Goal: Task Accomplishment & Management: Manage account settings

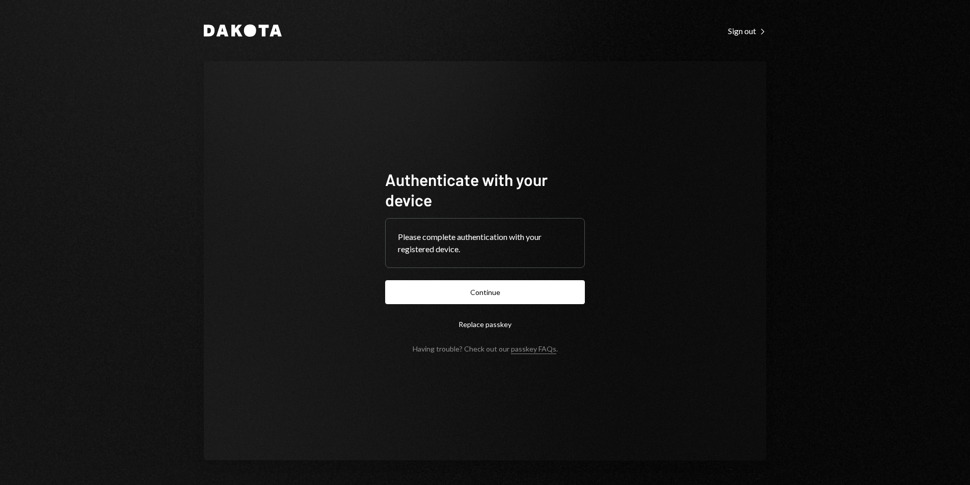
click at [524, 284] on button "Continue" at bounding box center [485, 292] width 200 height 24
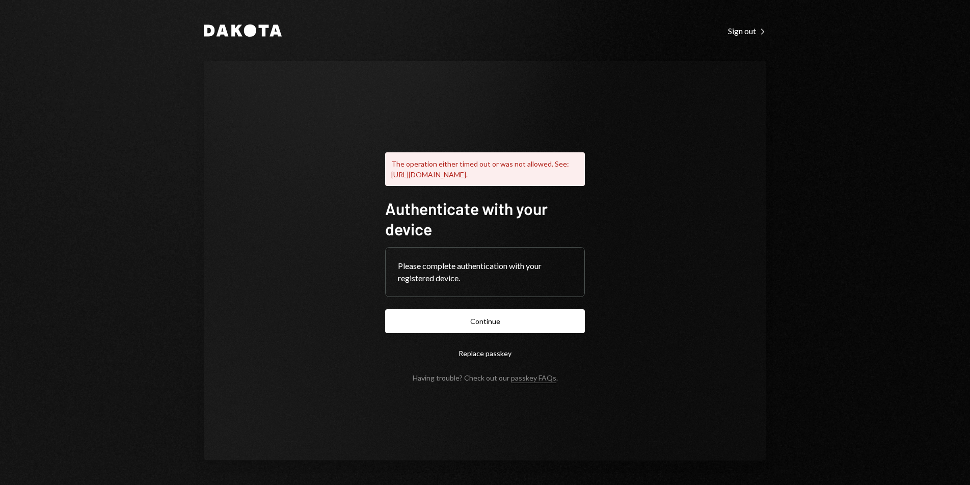
click at [480, 319] on button "Continue" at bounding box center [485, 321] width 200 height 24
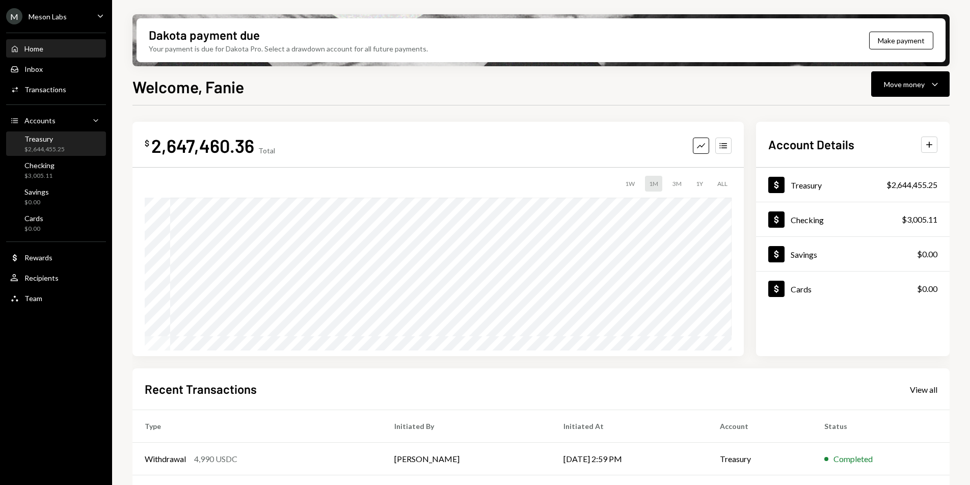
click at [42, 140] on div "Treasury" at bounding box center [44, 138] width 40 height 9
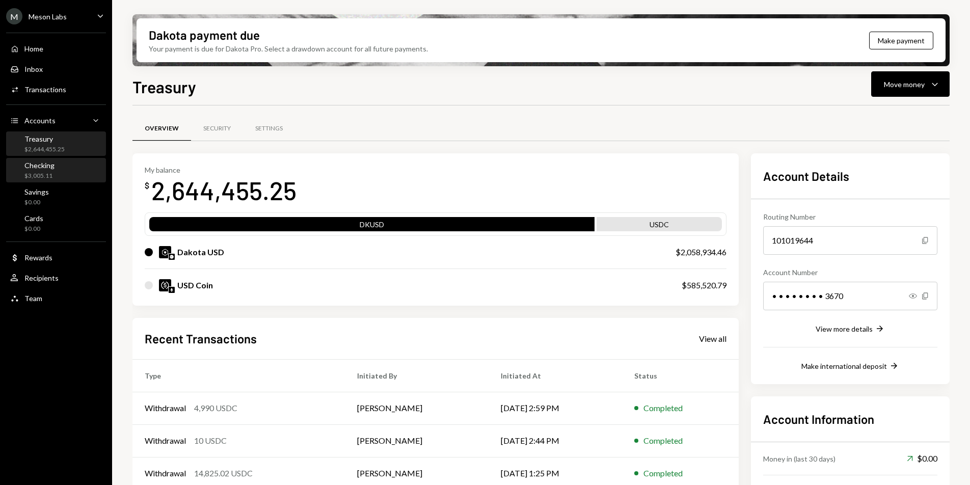
click at [41, 172] on div "$3,005.11" at bounding box center [39, 176] width 30 height 9
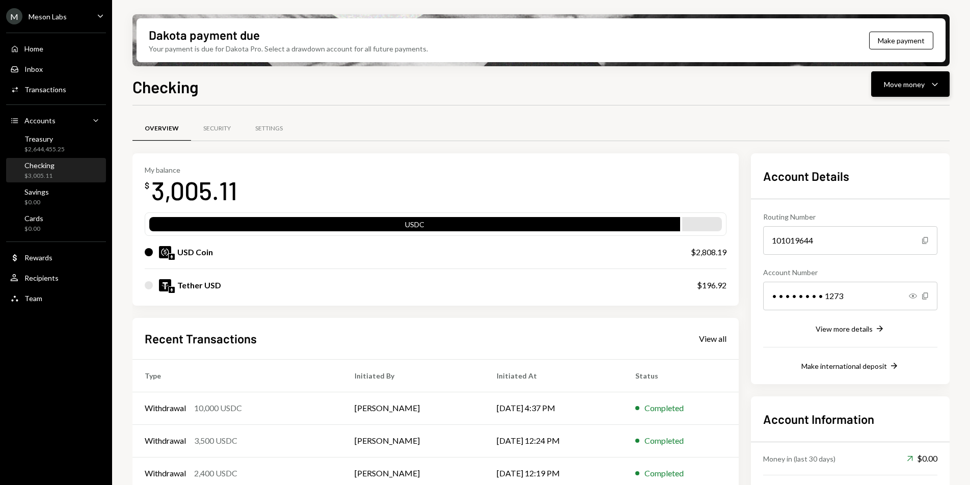
click at [924, 89] on div "Move money Caret Down" at bounding box center [910, 84] width 53 height 12
click at [882, 191] on div "Swap stablecoins" at bounding box center [902, 192] width 74 height 11
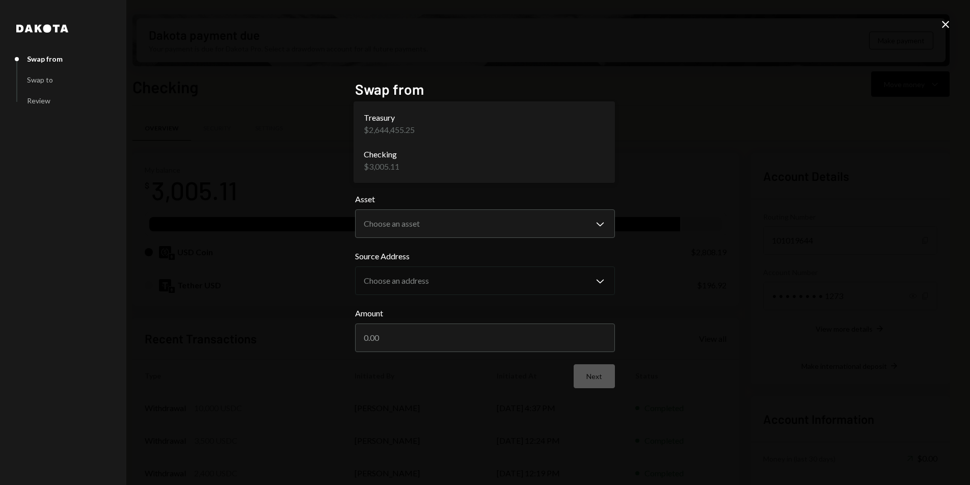
click at [429, 165] on body "M Meson Labs Caret Down Home Home Inbox Inbox Activities Transactions Accounts …" at bounding box center [485, 242] width 970 height 485
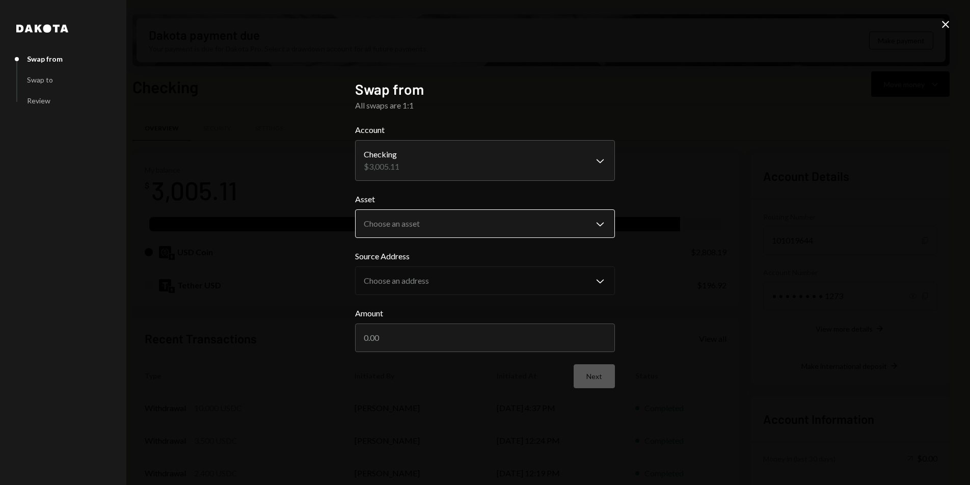
click at [439, 223] on body "M Meson Labs Caret Down Home Home Inbox Inbox Activities Transactions Accounts …" at bounding box center [485, 242] width 970 height 485
select select "****"
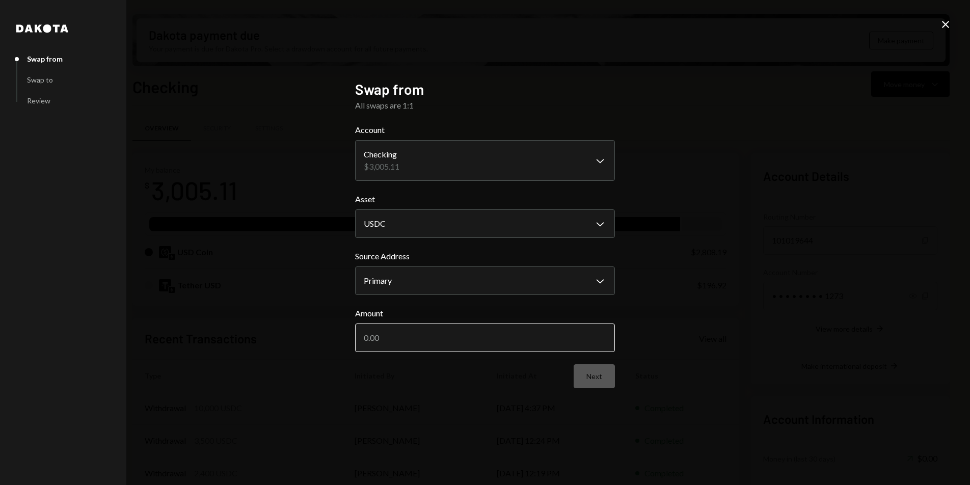
click at [414, 335] on input "Amount" at bounding box center [485, 338] width 260 height 29
type input "600"
click at [606, 378] on button "Next" at bounding box center [594, 376] width 41 height 24
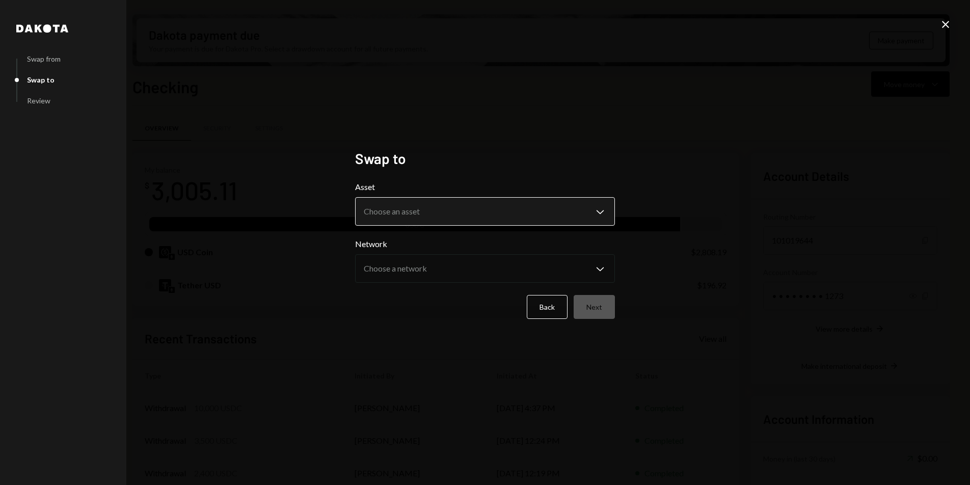
click at [437, 211] on body "M Meson Labs Caret Down Home Home Inbox Inbox Activities Transactions Accounts …" at bounding box center [485, 242] width 970 height 485
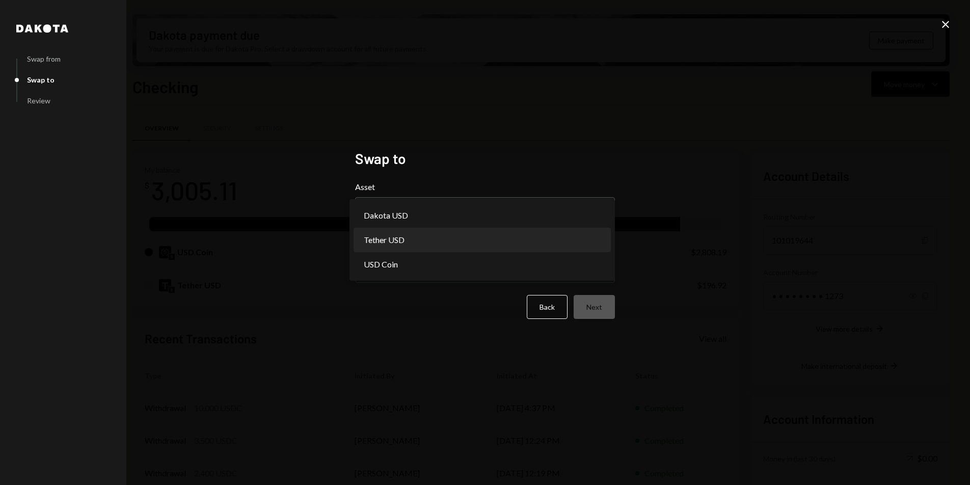
select select "****"
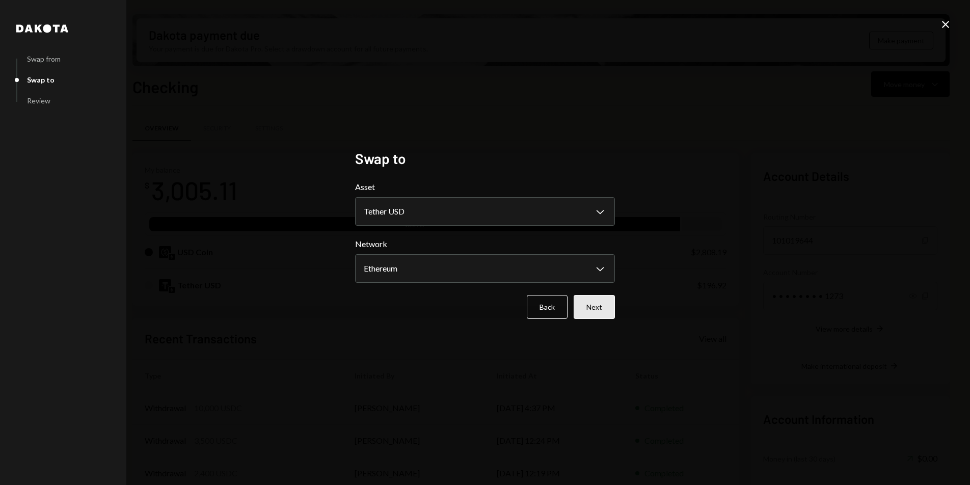
click at [588, 306] on button "Next" at bounding box center [594, 307] width 41 height 24
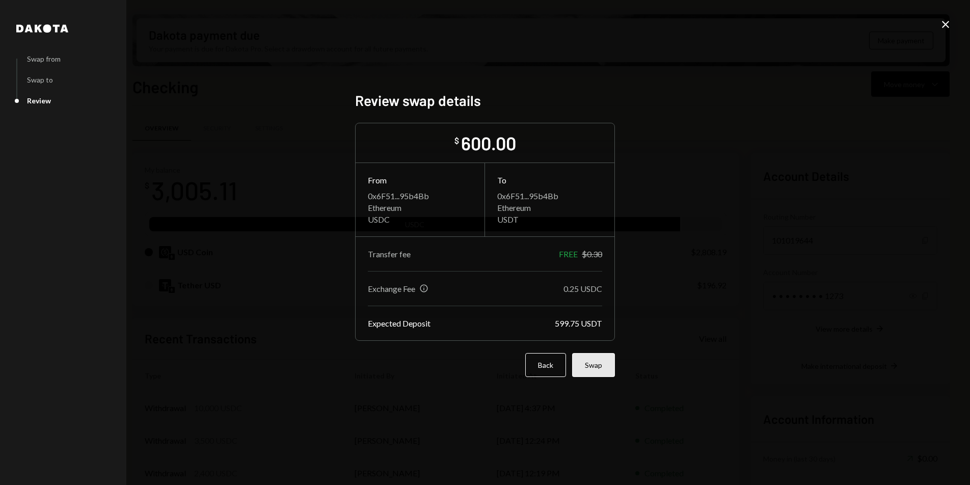
click at [605, 359] on button "Swap" at bounding box center [593, 365] width 43 height 24
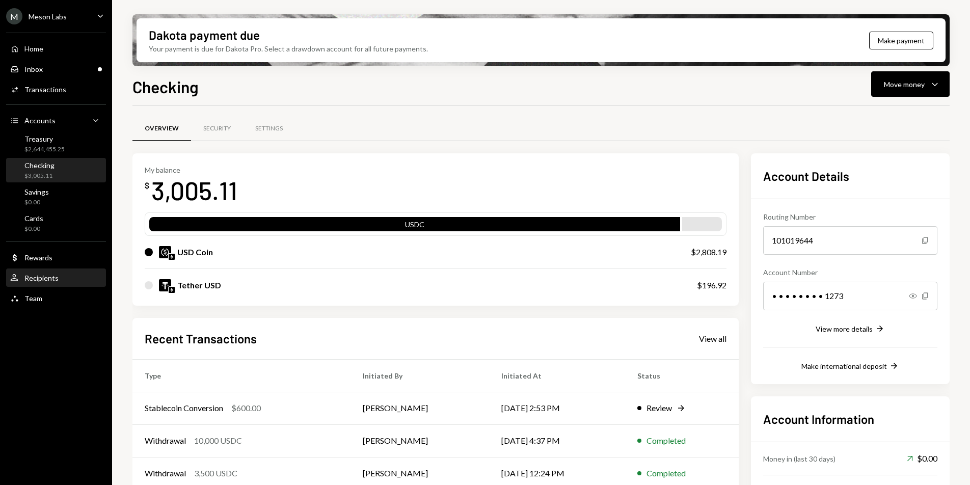
click at [47, 281] on div "Recipients" at bounding box center [41, 278] width 34 height 9
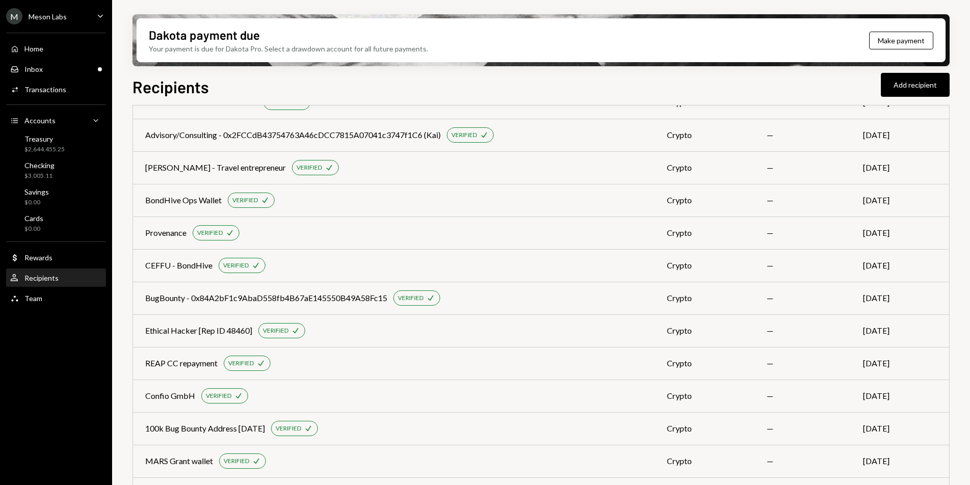
scroll to position [239, 0]
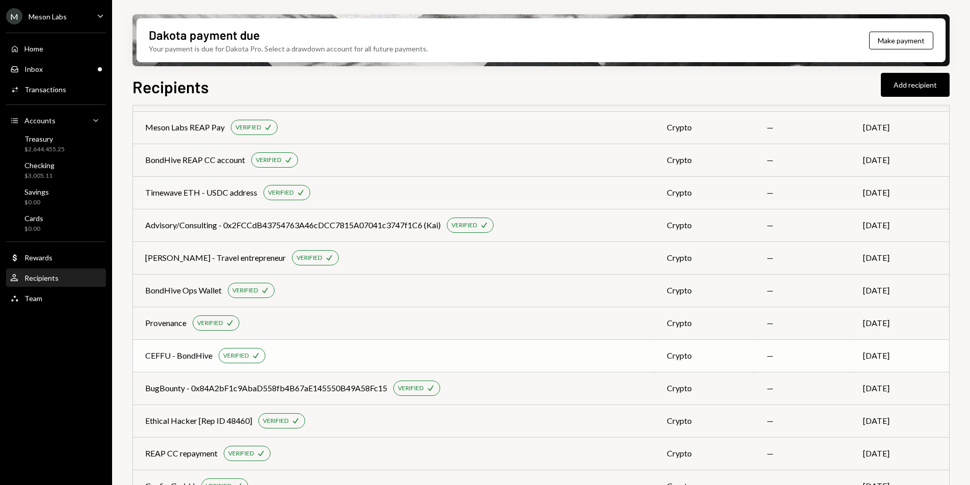
click at [167, 353] on div "CEFFU - BondHive" at bounding box center [178, 355] width 67 height 12
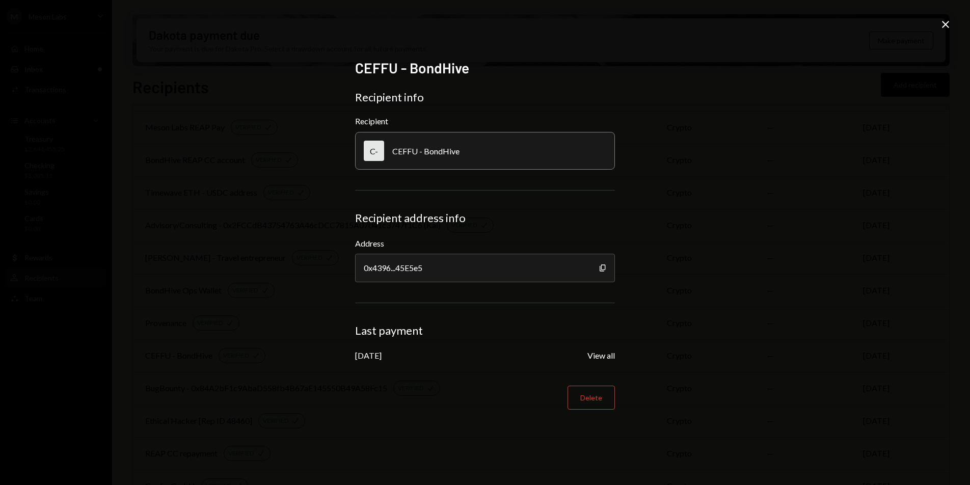
click at [946, 26] on icon "Close" at bounding box center [945, 24] width 12 height 12
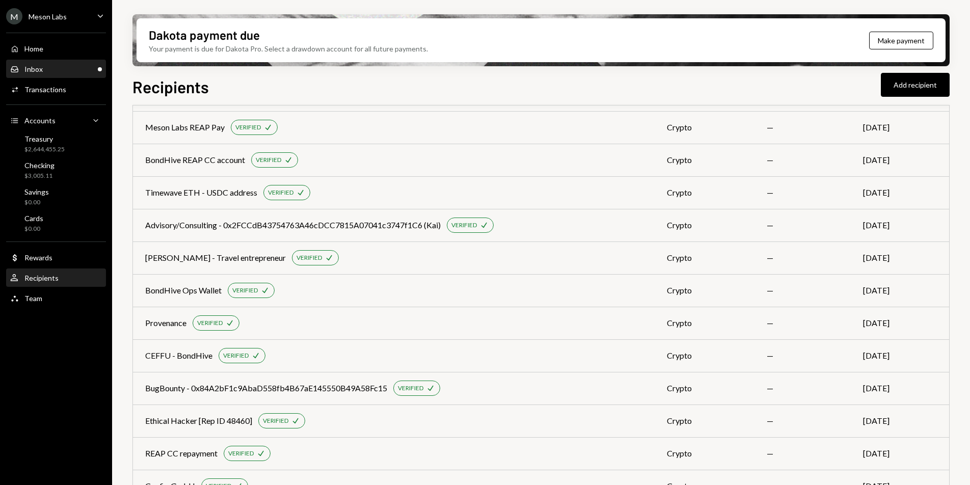
click at [69, 66] on div "Inbox Inbox" at bounding box center [56, 69] width 92 height 9
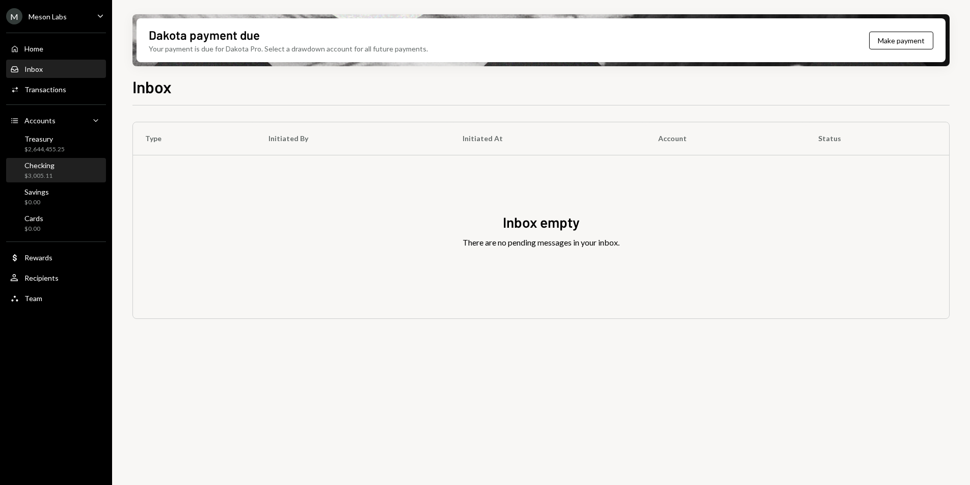
click at [39, 170] on div "Checking $3,005.11" at bounding box center [39, 170] width 30 height 19
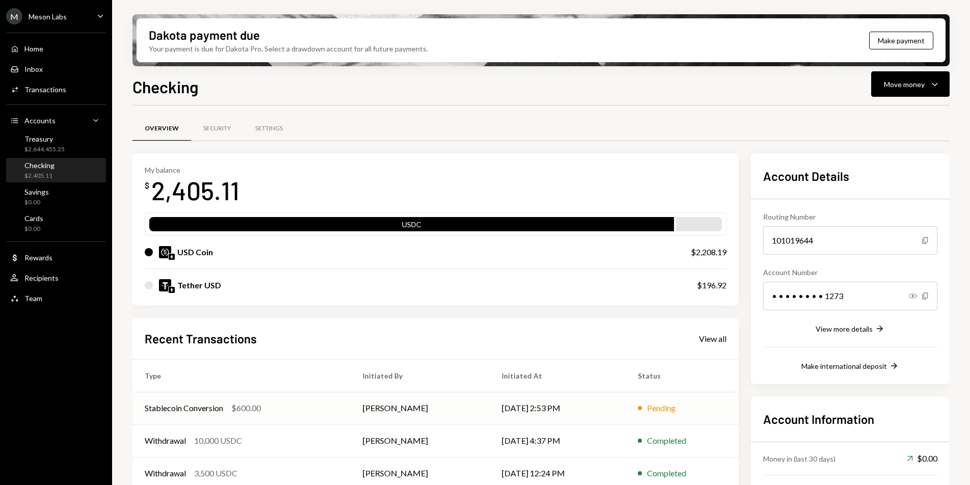
click at [388, 414] on td "[PERSON_NAME]" at bounding box center [420, 408] width 139 height 33
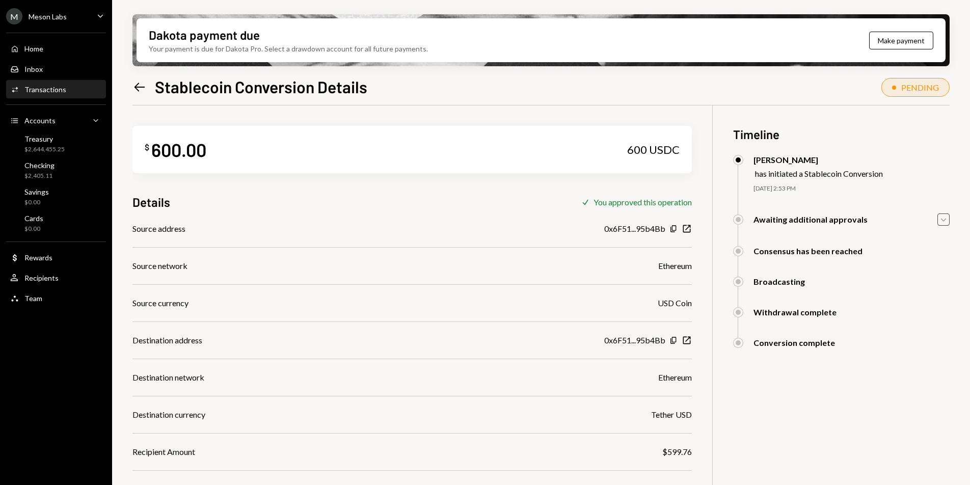
click at [946, 221] on icon "Caret Down" at bounding box center [943, 219] width 11 height 11
click at [944, 224] on icon "Caret Down" at bounding box center [943, 219] width 11 height 11
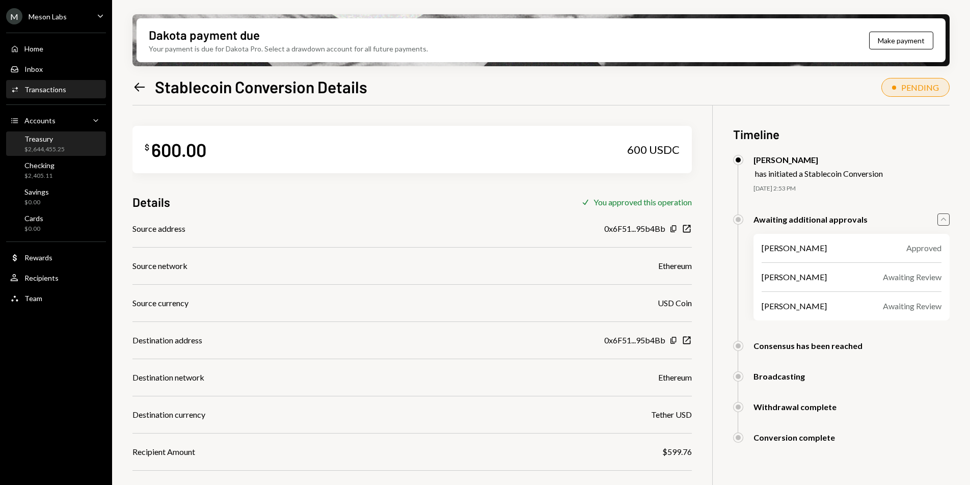
click at [57, 147] on div "$2,644,455.25" at bounding box center [44, 149] width 40 height 9
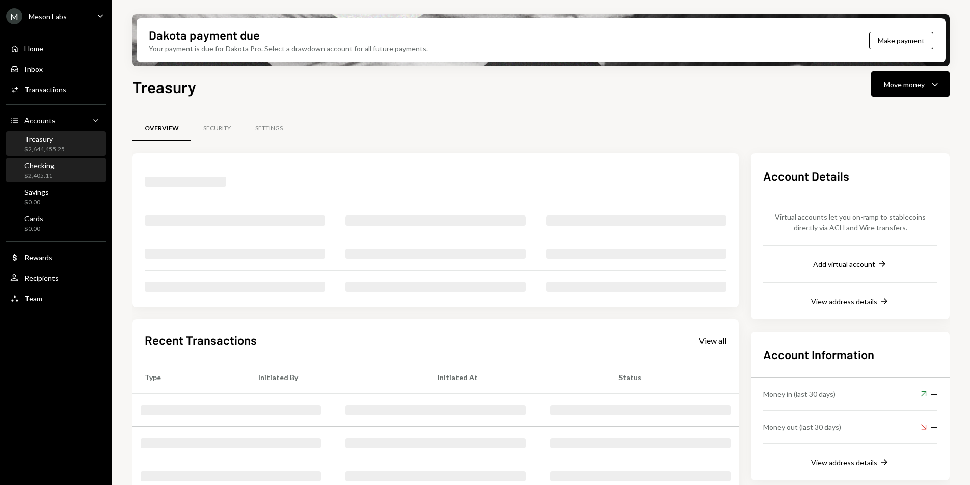
click at [50, 175] on div "$2,405.11" at bounding box center [39, 176] width 30 height 9
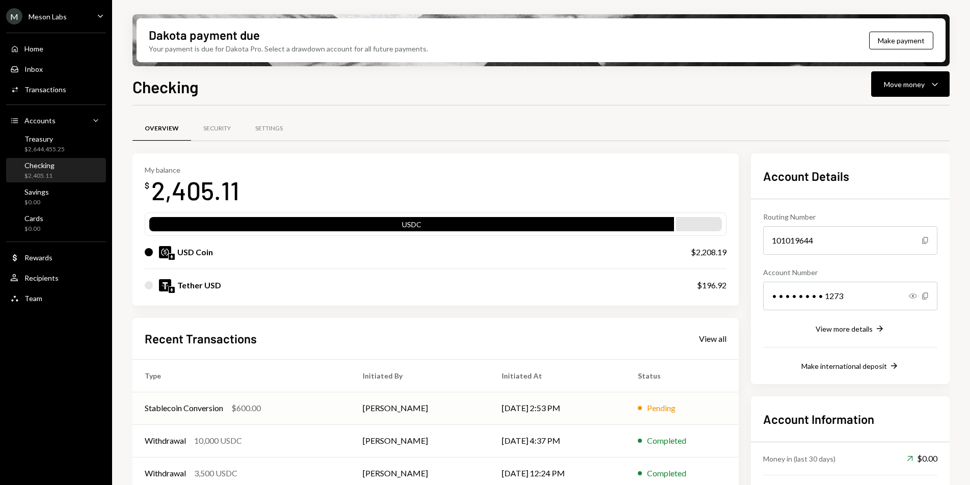
click at [305, 412] on div "Stablecoin Conversion $600.00" at bounding box center [242, 408] width 194 height 12
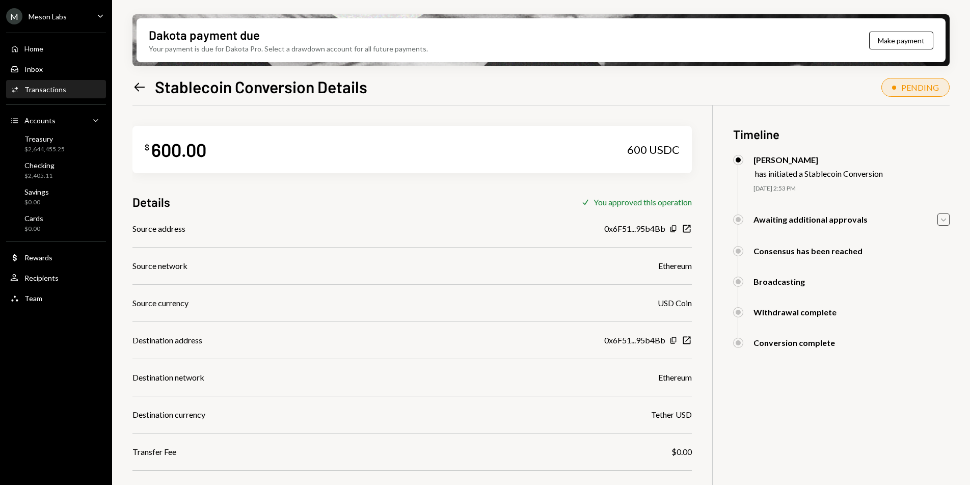
click at [940, 220] on icon "Caret Down" at bounding box center [943, 219] width 11 height 11
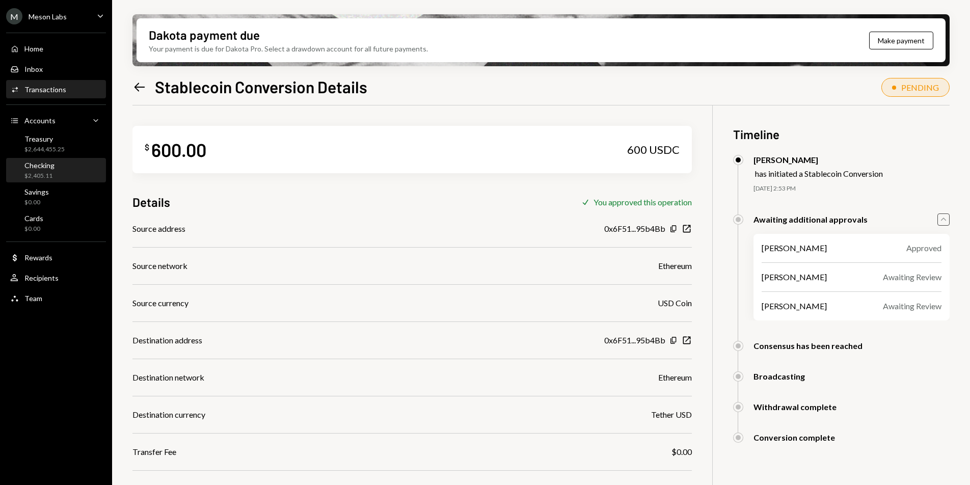
click at [52, 169] on div "Checking" at bounding box center [39, 165] width 30 height 9
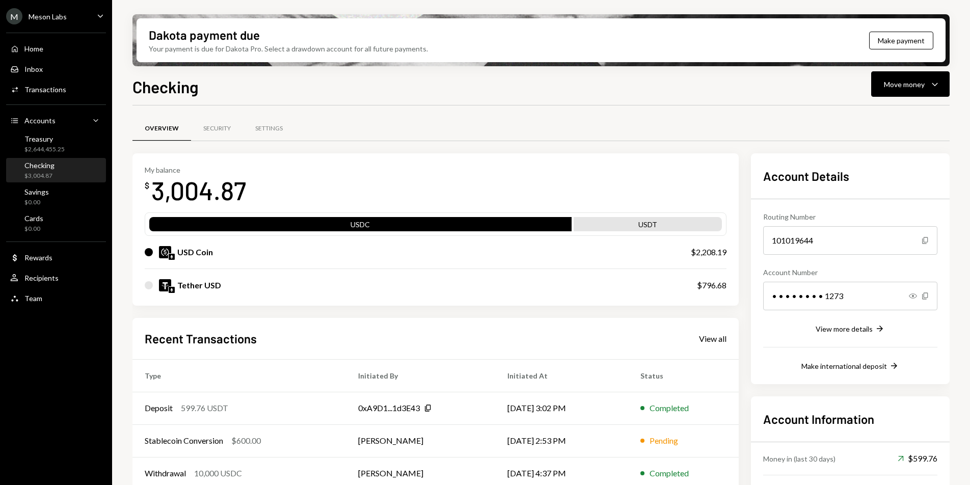
click at [71, 21] on div "M Meson Labs Caret Down" at bounding box center [56, 16] width 112 height 16
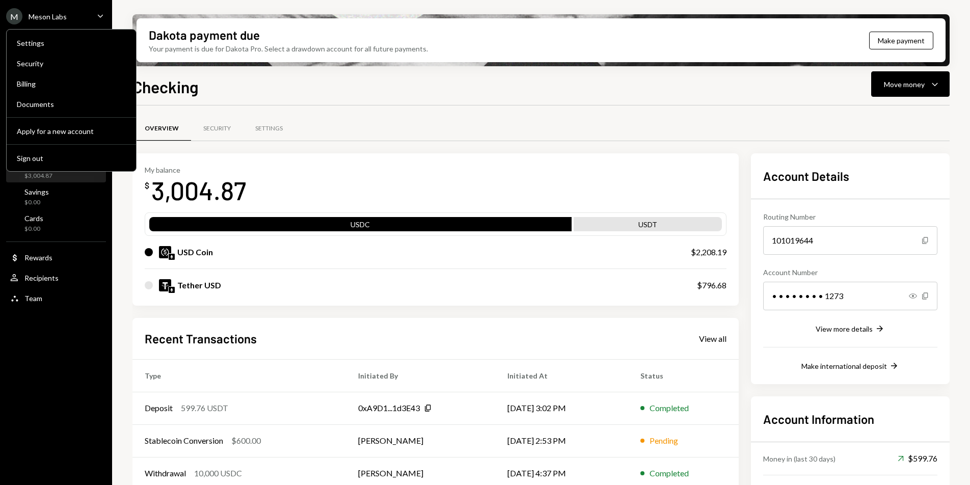
click at [423, 130] on div "Overview Security Settings" at bounding box center [540, 129] width 817 height 26
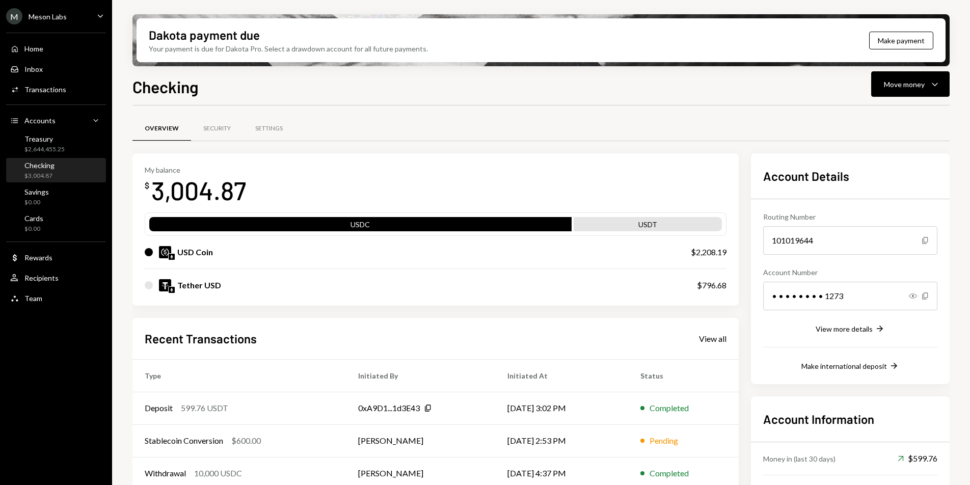
click at [73, 168] on div "Checking $3,004.87" at bounding box center [56, 170] width 92 height 19
click at [914, 83] on div "Move money" at bounding box center [904, 84] width 41 height 11
click at [886, 121] on div "Withdraw Send" at bounding box center [895, 114] width 102 height 23
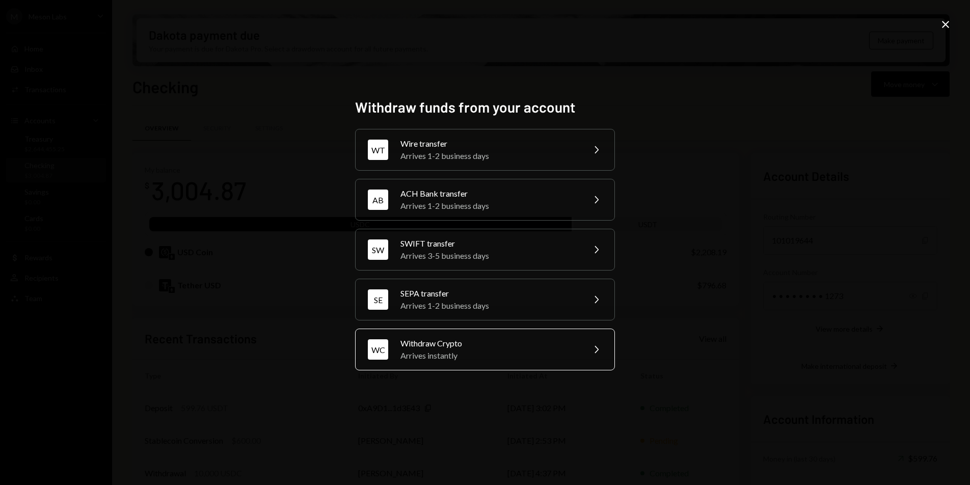
click at [462, 344] on div "Withdraw Crypto" at bounding box center [488, 343] width 177 height 12
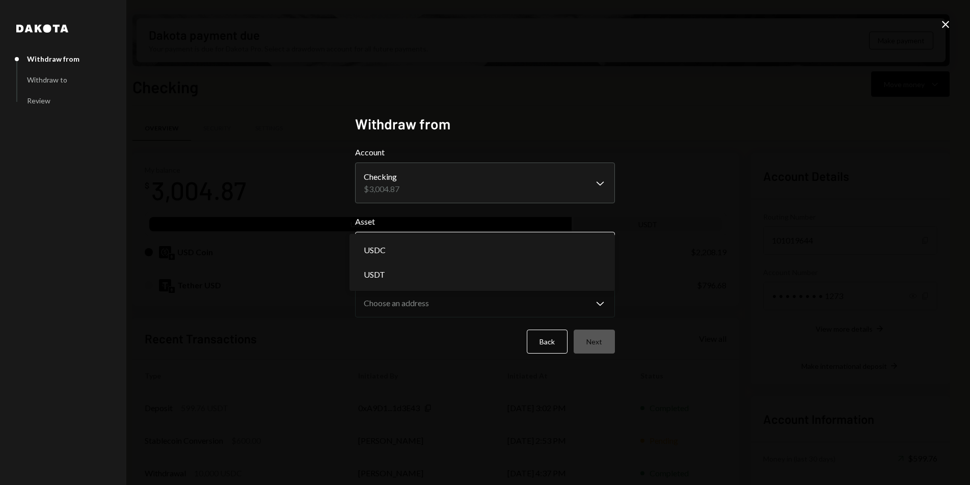
click at [445, 242] on body "M Meson Labs Caret Down Home Home Inbox Inbox Activities Transactions Accounts …" at bounding box center [485, 242] width 970 height 485
select select "****"
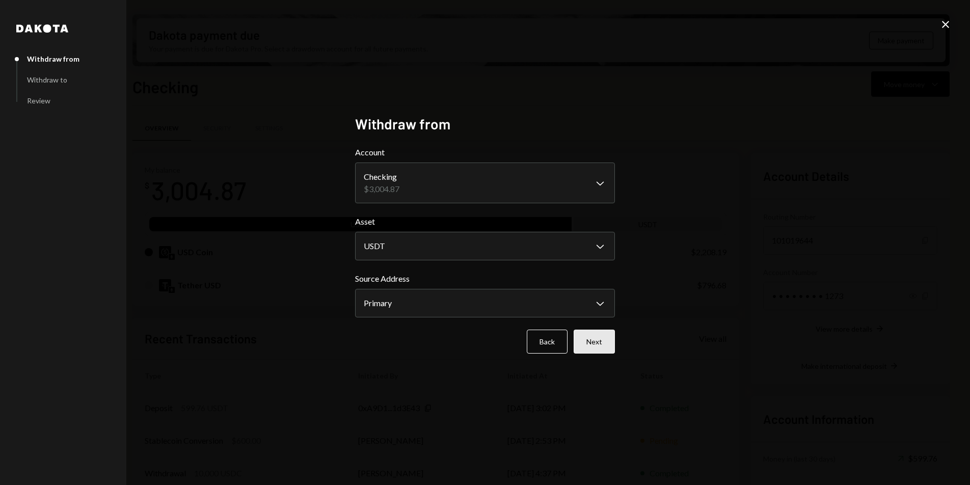
click at [614, 349] on button "Next" at bounding box center [594, 342] width 41 height 24
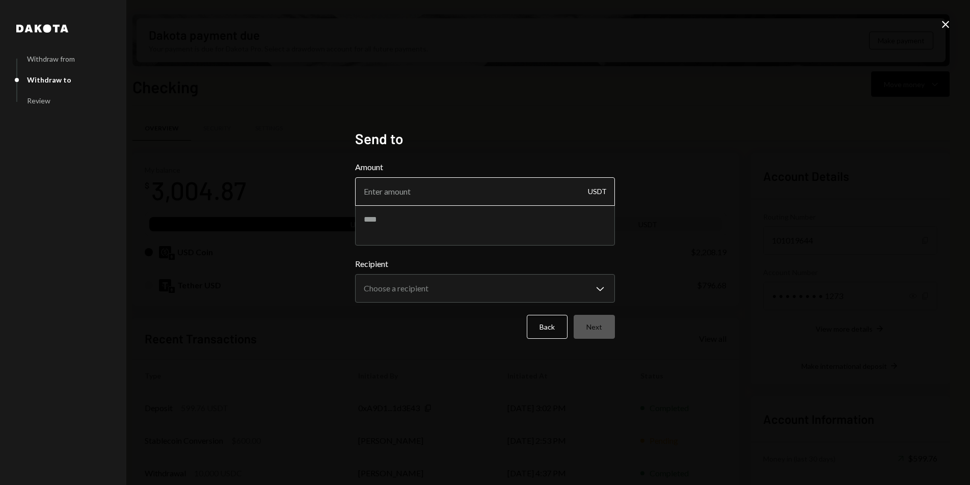
click at [417, 183] on input "Amount" at bounding box center [485, 191] width 260 height 29
type input "700"
click at [409, 229] on textarea at bounding box center [485, 225] width 260 height 41
type textarea "**********"
click at [438, 290] on body "M Meson Labs Caret Down Home Home Inbox Inbox Activities Transactions Accounts …" at bounding box center [485, 242] width 970 height 485
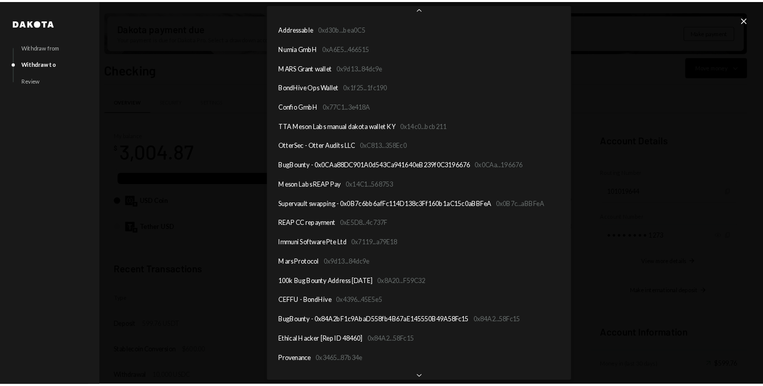
scroll to position [194, 0]
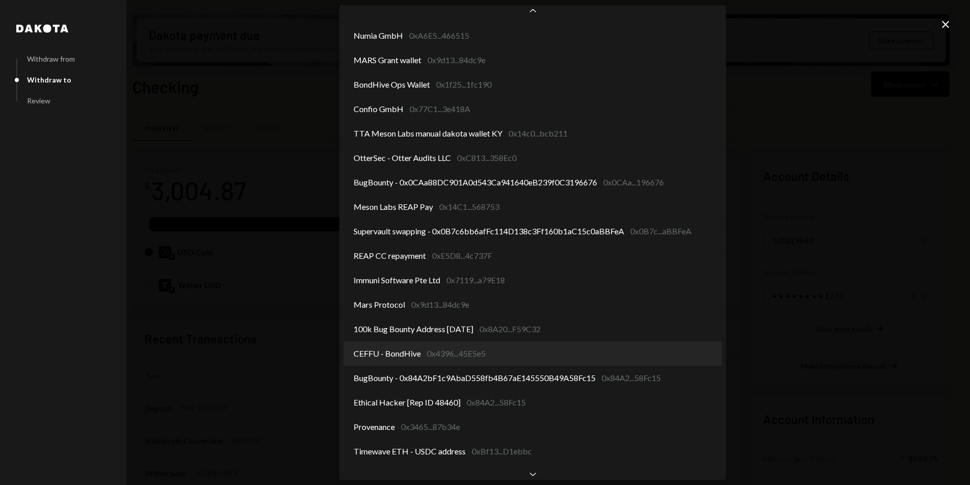
select select "**********"
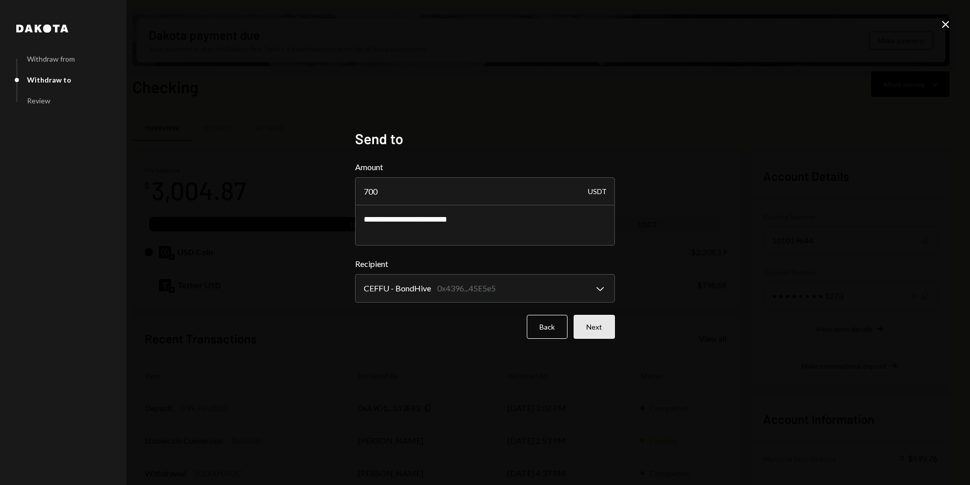
click at [589, 324] on button "Next" at bounding box center [594, 327] width 41 height 24
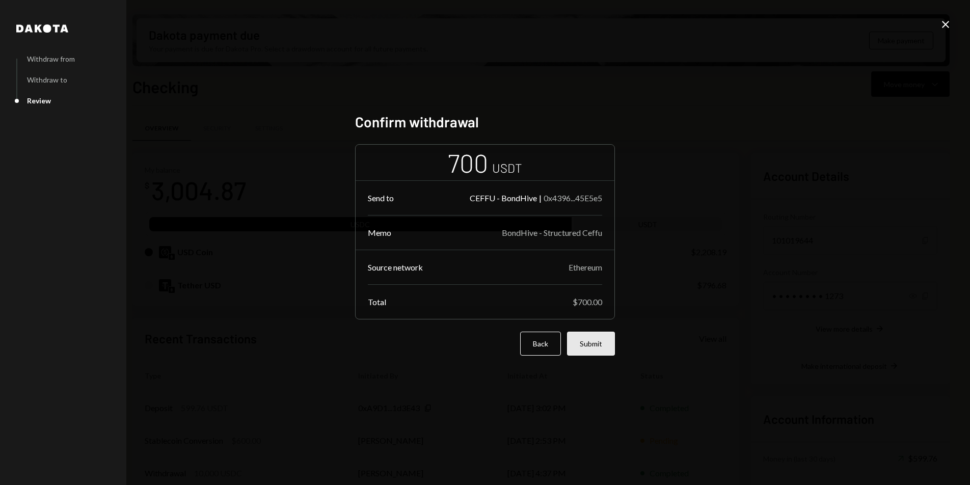
click at [607, 351] on button "Submit" at bounding box center [591, 344] width 48 height 24
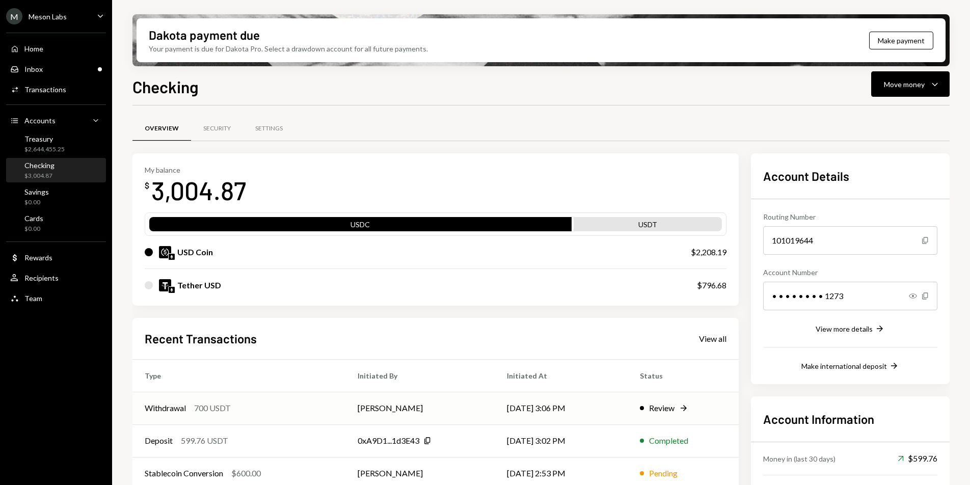
click at [361, 411] on td "[PERSON_NAME]" at bounding box center [419, 408] width 149 height 33
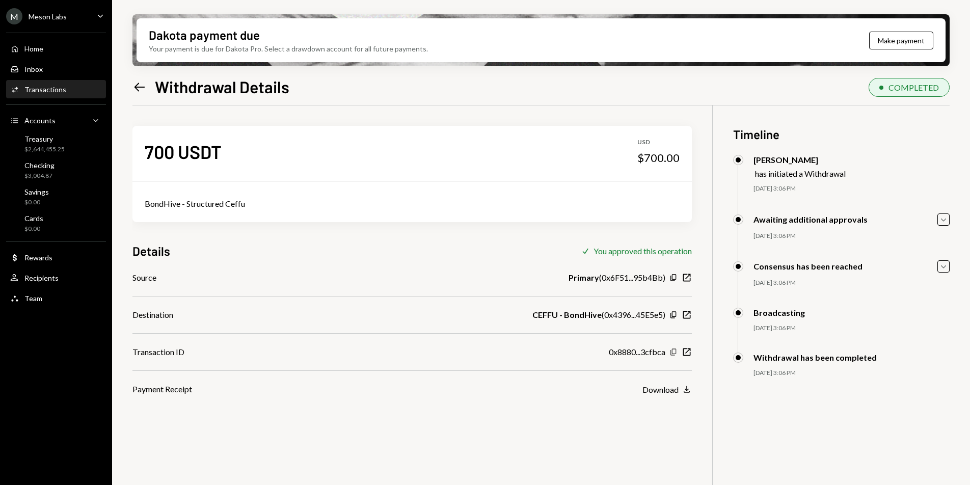
click at [673, 352] on icon "Copy" at bounding box center [673, 352] width 8 height 8
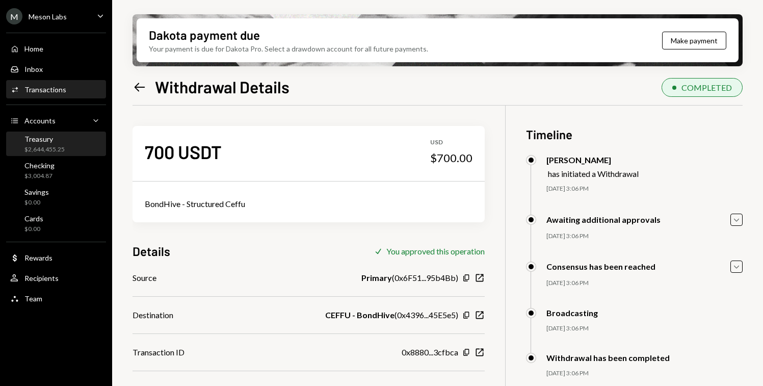
click at [62, 139] on div "Treasury" at bounding box center [44, 138] width 40 height 9
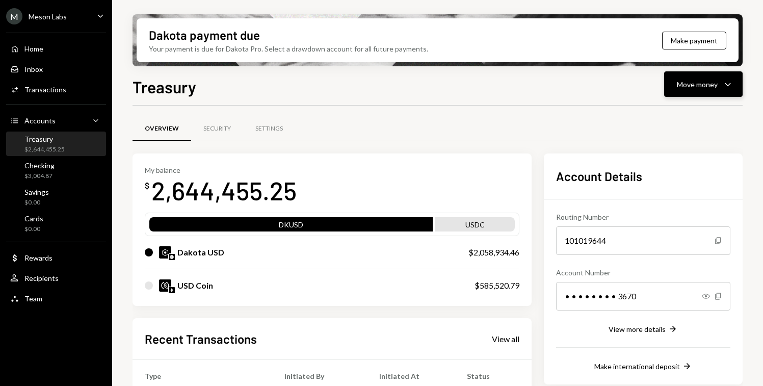
click at [721, 82] on icon "Caret Down" at bounding box center [727, 84] width 12 height 12
click at [679, 117] on div "Send" at bounding box center [695, 115] width 74 height 11
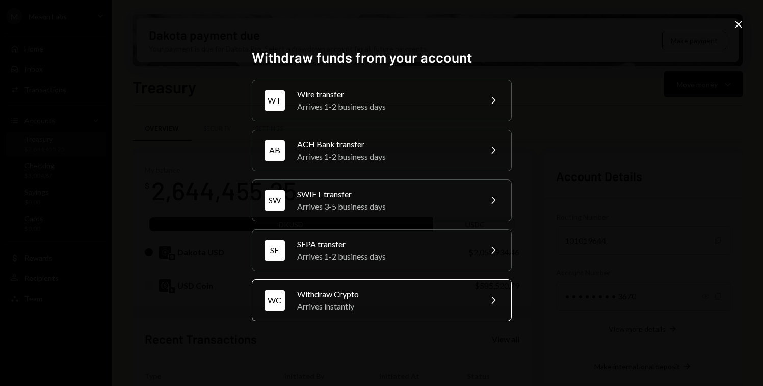
click at [349, 300] on div "Arrives instantly" at bounding box center [385, 306] width 177 height 12
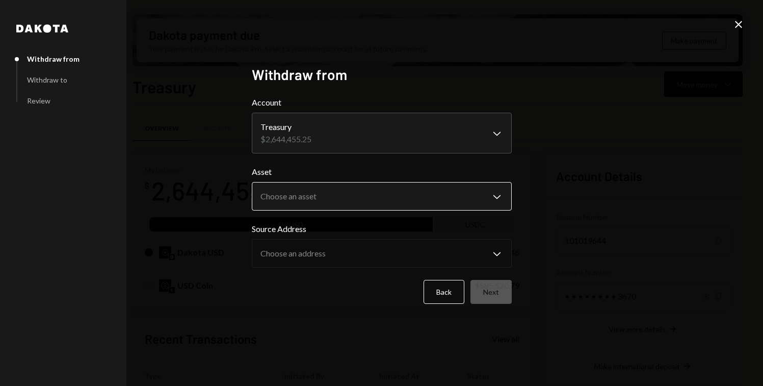
click at [312, 200] on body "M Meson Labs Caret Down Home Home Inbox Inbox Activities Transactions Accounts …" at bounding box center [381, 193] width 763 height 386
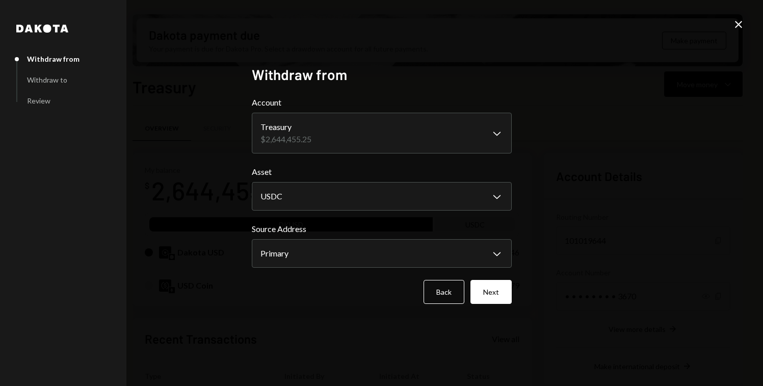
select select "****"
click at [486, 287] on button "Next" at bounding box center [490, 292] width 41 height 24
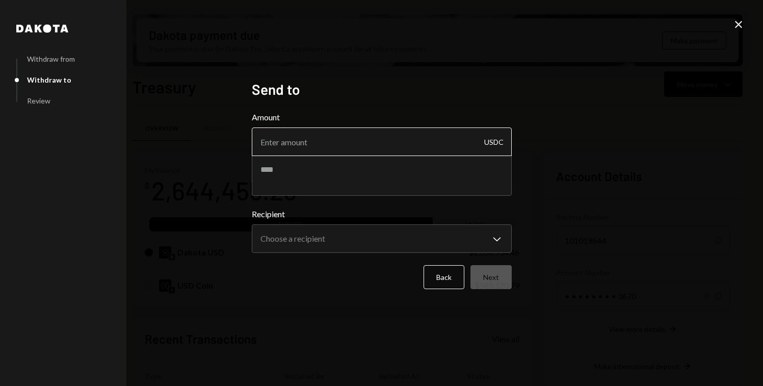
click at [328, 135] on input "Amount" at bounding box center [382, 141] width 260 height 29
type input "15000"
click at [325, 178] on textarea at bounding box center [382, 175] width 260 height 41
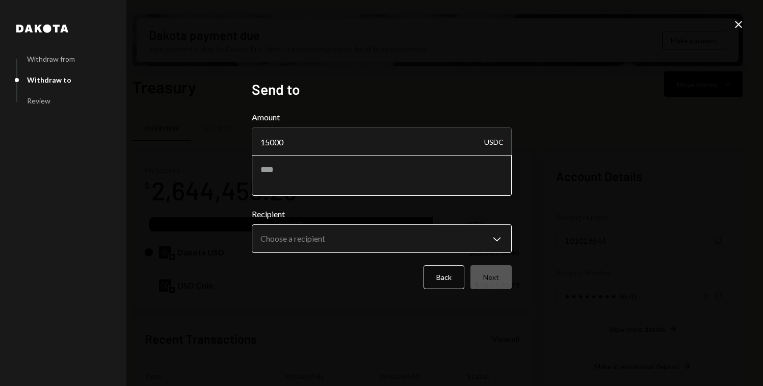
paste textarea "**********"
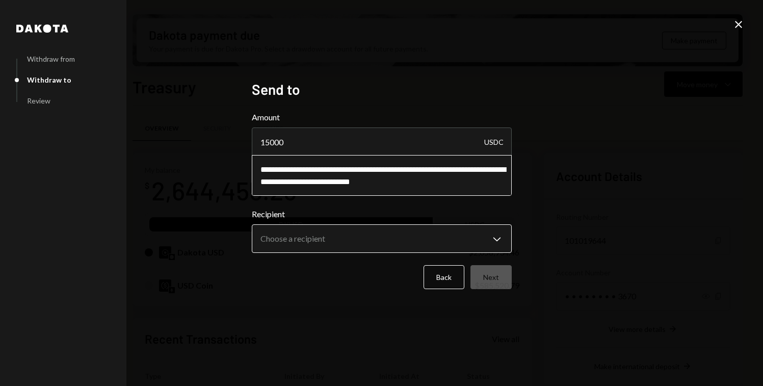
type textarea "**********"
click at [348, 235] on body "M Meson Labs Caret Down Home Home Inbox Inbox Activities Transactions Accounts …" at bounding box center [381, 193] width 763 height 386
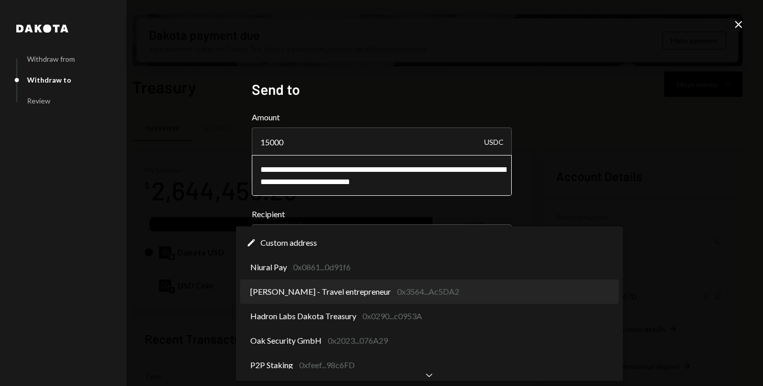
select select "**********"
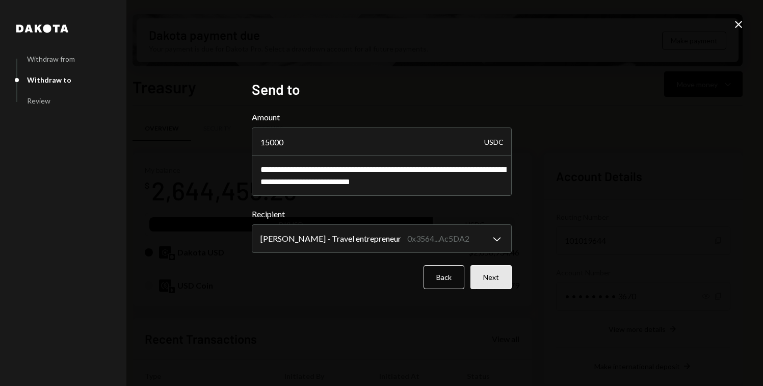
click at [499, 283] on button "Next" at bounding box center [490, 277] width 41 height 24
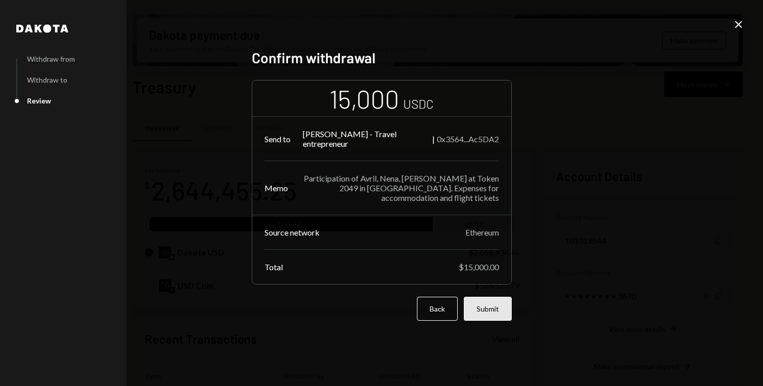
click at [489, 307] on button "Submit" at bounding box center [488, 309] width 48 height 24
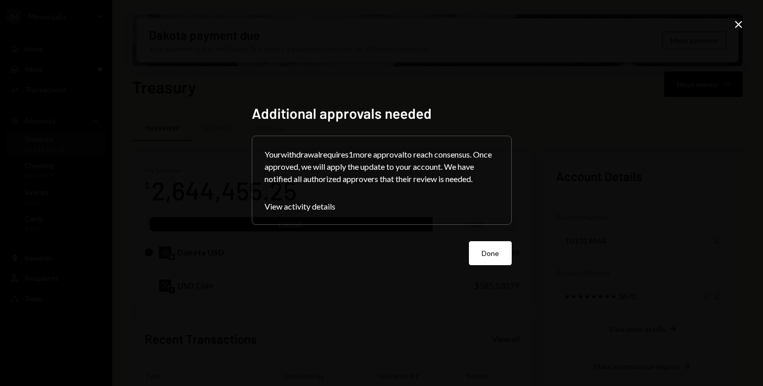
click at [478, 247] on button "Done" at bounding box center [490, 253] width 43 height 24
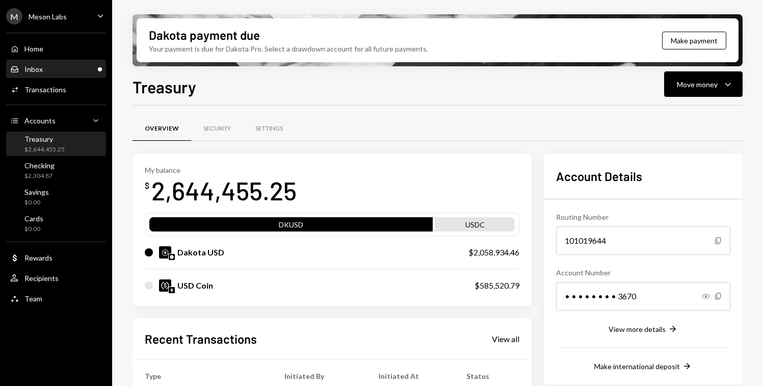
click at [53, 71] on div "Inbox Inbox" at bounding box center [56, 69] width 92 height 9
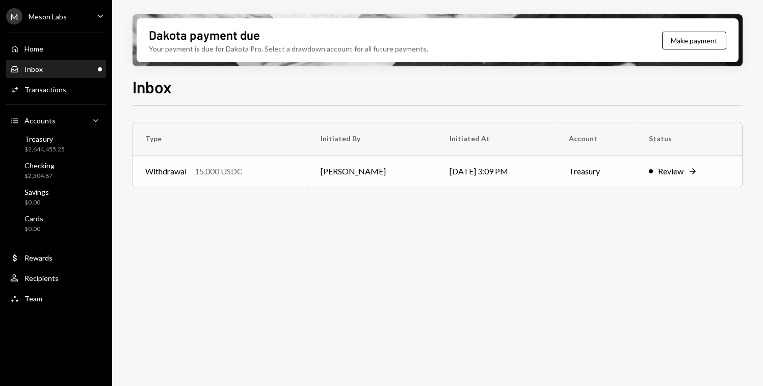
click at [238, 178] on td "Withdrawal 15,000 USDC" at bounding box center [220, 171] width 175 height 33
